Goal: Information Seeking & Learning: Find specific fact

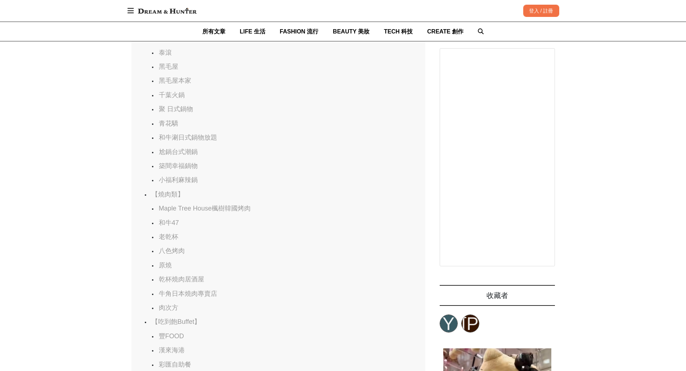
scroll to position [0, 588]
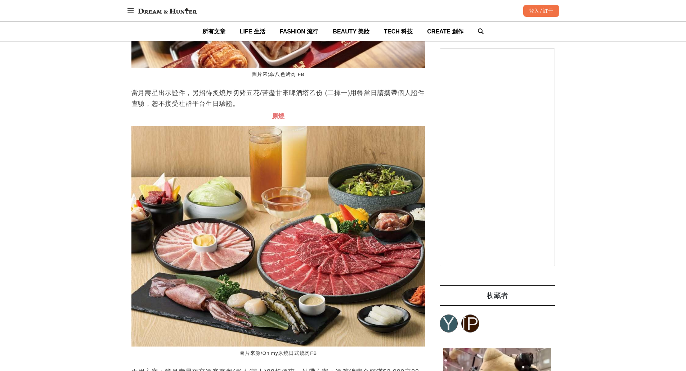
scroll to position [8428, 0]
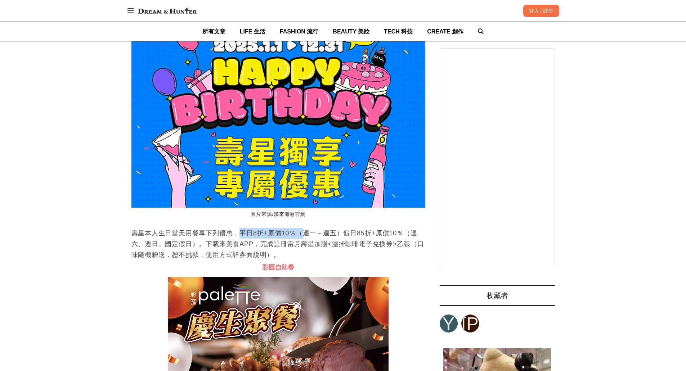
drag, startPoint x: 242, startPoint y: 261, endPoint x: 301, endPoint y: 261, distance: 59.4
click at [301, 260] on p "壽星本人生日當天用餐享下列優惠，平日8折+原價10％（週一～週五）假日85折+原價10％（週六、週日、國定假日）。下載來美食APP，完成註冊當月壽星加贈<濾掛…" at bounding box center [278, 244] width 294 height 32
click at [358, 260] on p "壽星本人生日當天用餐享下列優惠，平日8折+原價10％（週一～週五）假日85折+原價10％（週六、週日、國定假日）。下載來美食APP，完成註冊當月壽星加贈<濾掛…" at bounding box center [278, 244] width 294 height 32
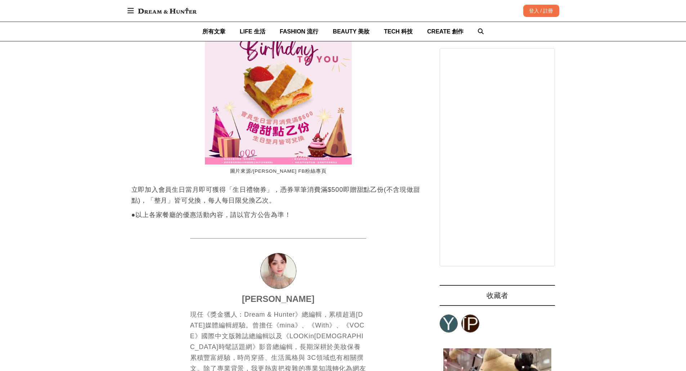
scroll to position [0, 0]
